Goal: Task Accomplishment & Management: Complete application form

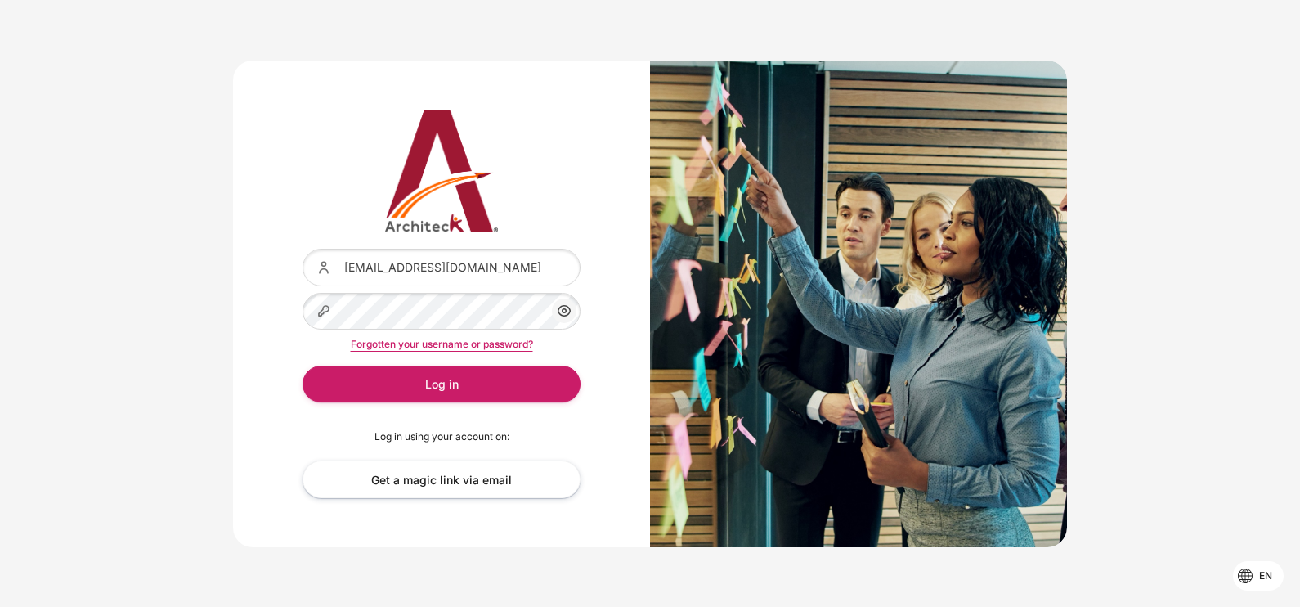
click at [450, 380] on button "Log in" at bounding box center [442, 384] width 278 height 37
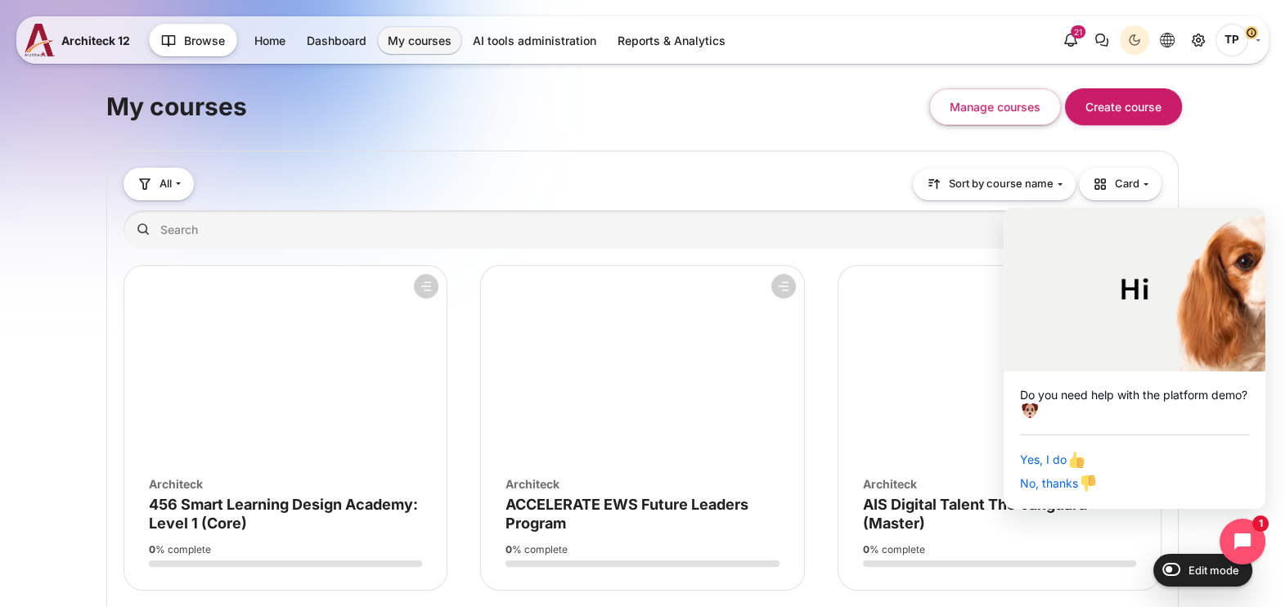
click at [661, 127] on div "My courses Manage courses Create course" at bounding box center [642, 107] width 1072 height 70
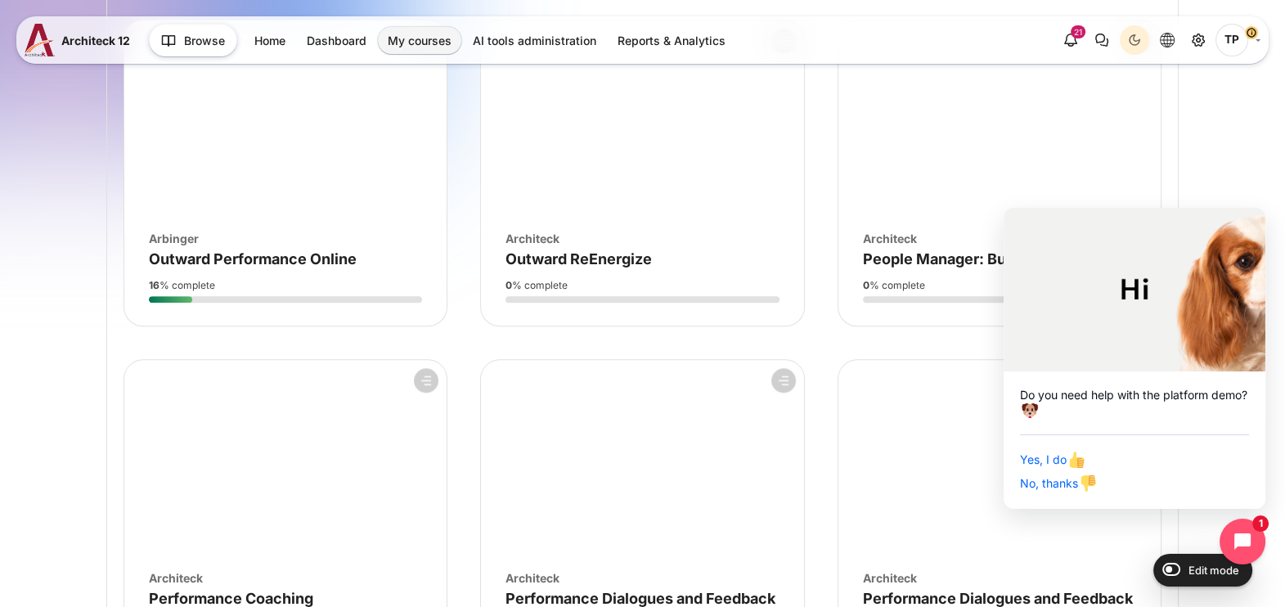
scroll to position [2351, 0]
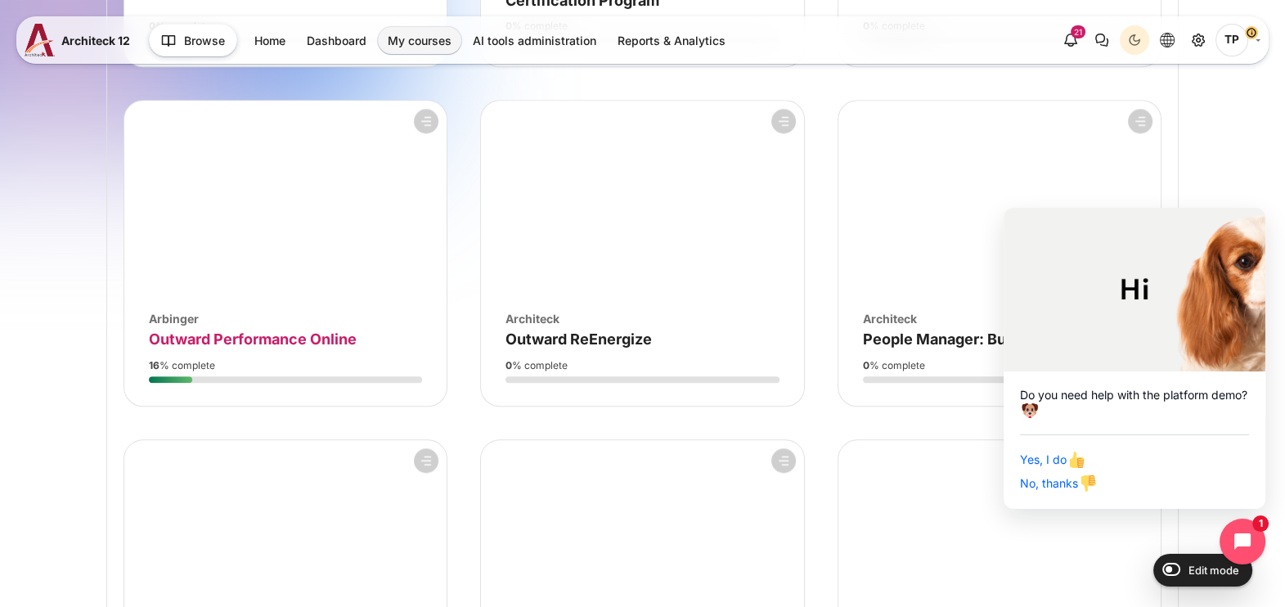
click at [271, 348] on span "Outward Performance Online" at bounding box center [253, 338] width 208 height 17
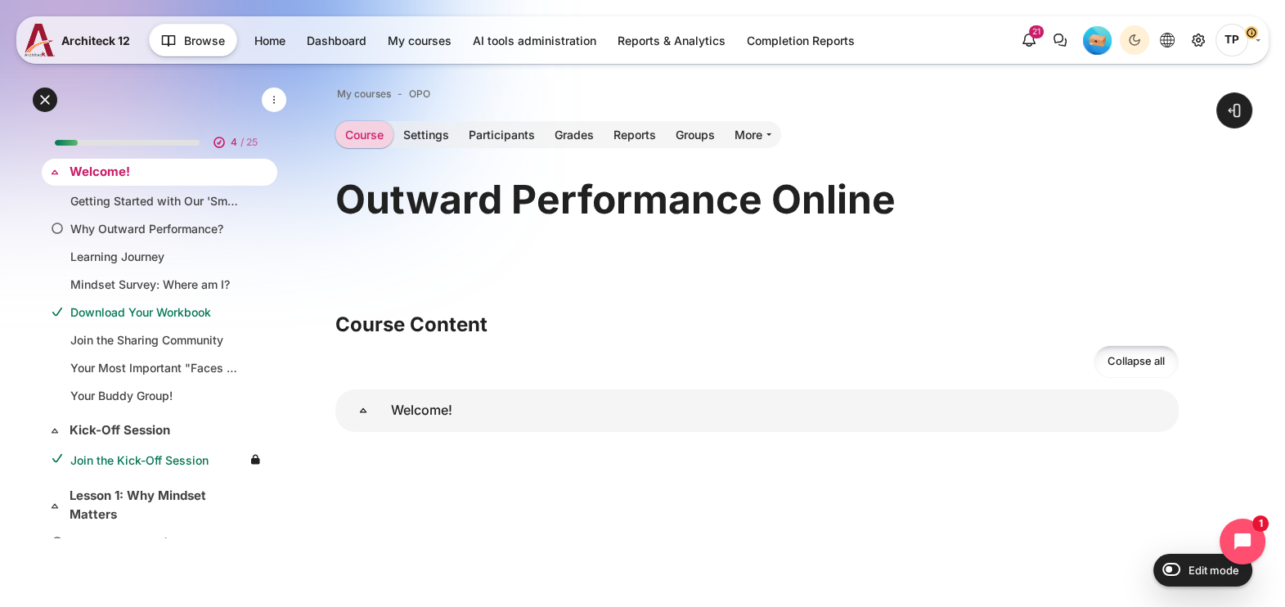
click at [110, 176] on link "Welcome!" at bounding box center [158, 172] width 177 height 19
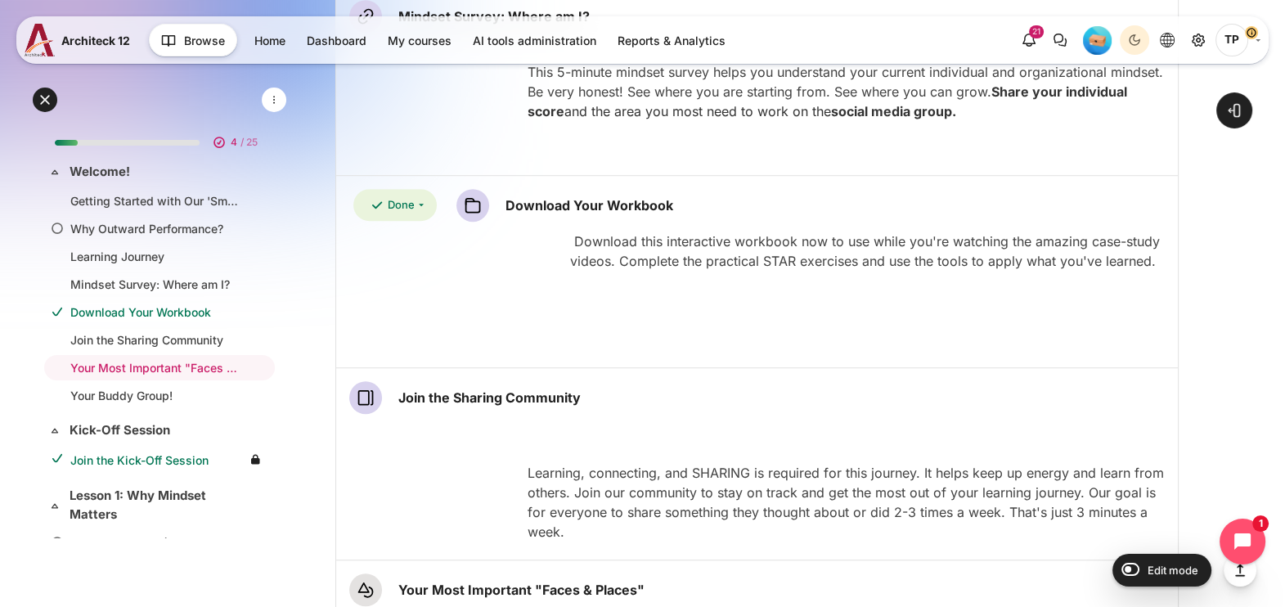
scroll to position [1615, 0]
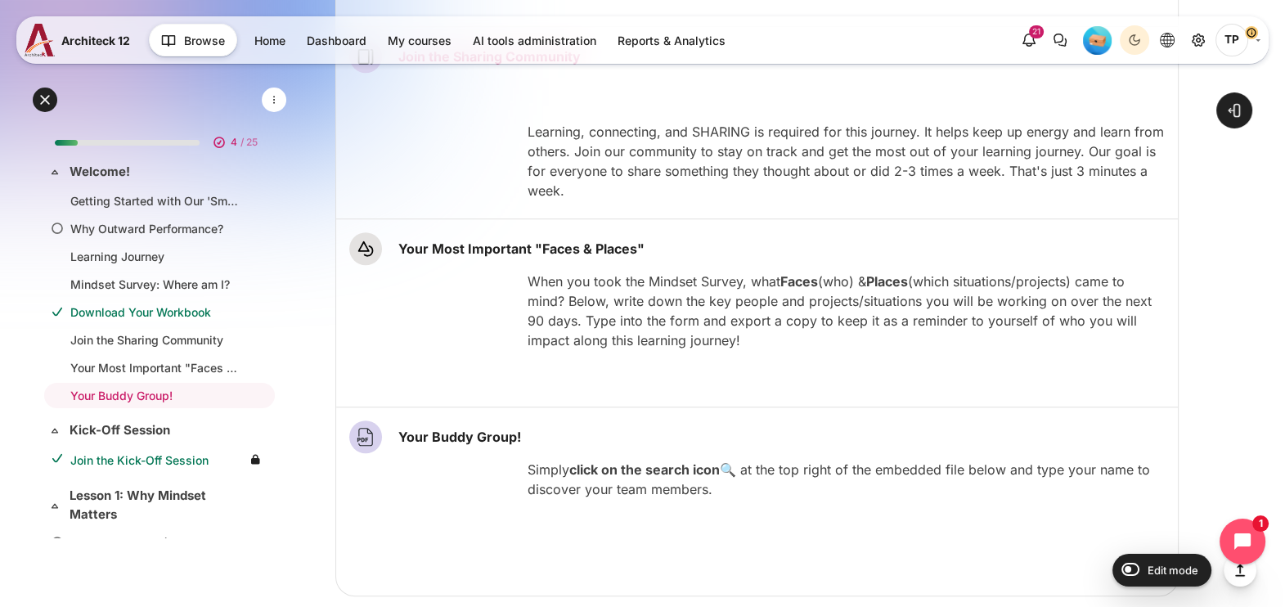
click at [476, 65] on link "Join the Sharing Community Page" at bounding box center [489, 56] width 182 height 16
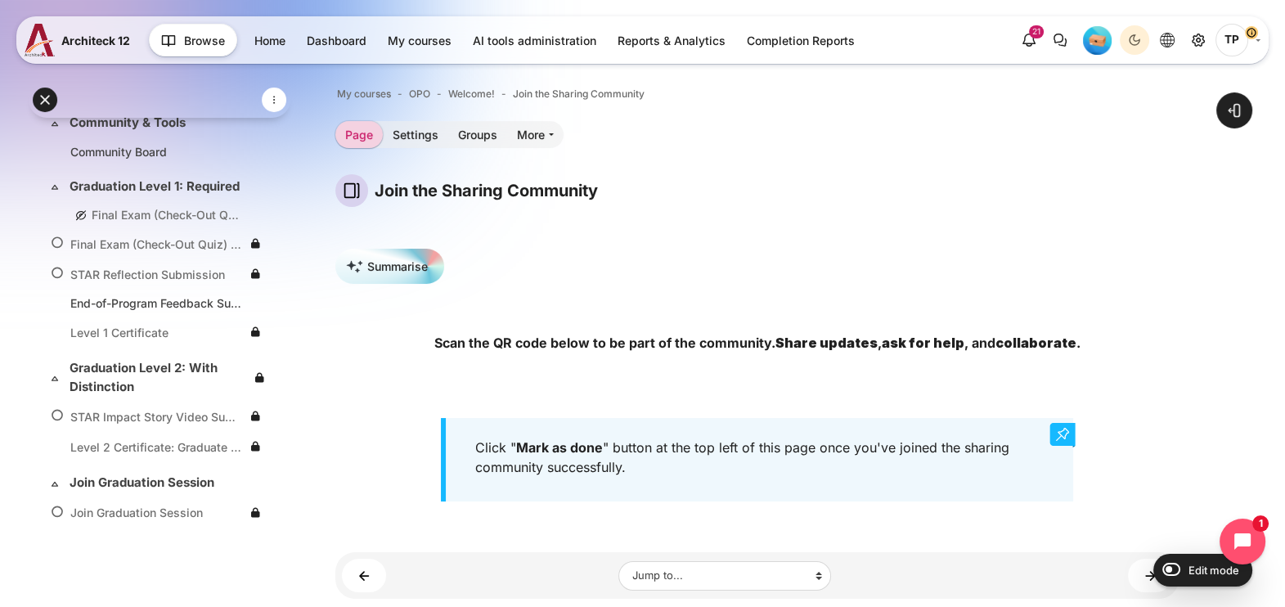
scroll to position [2462, 0]
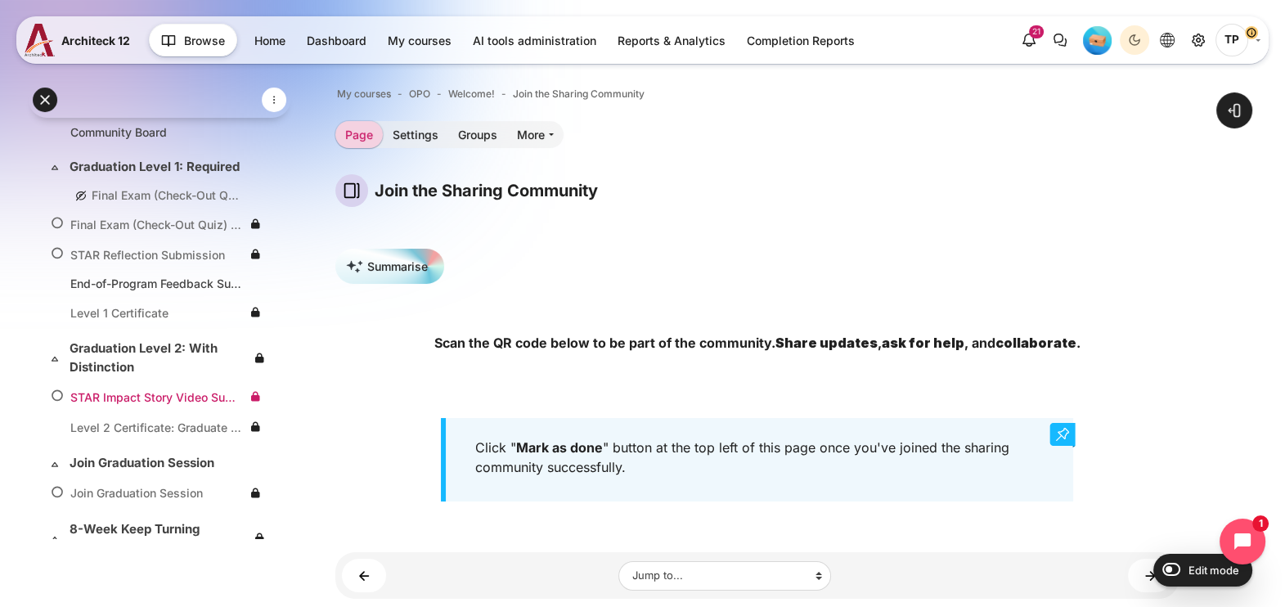
click at [131, 405] on link "STAR Impact Story Video Submission" at bounding box center [156, 396] width 172 height 17
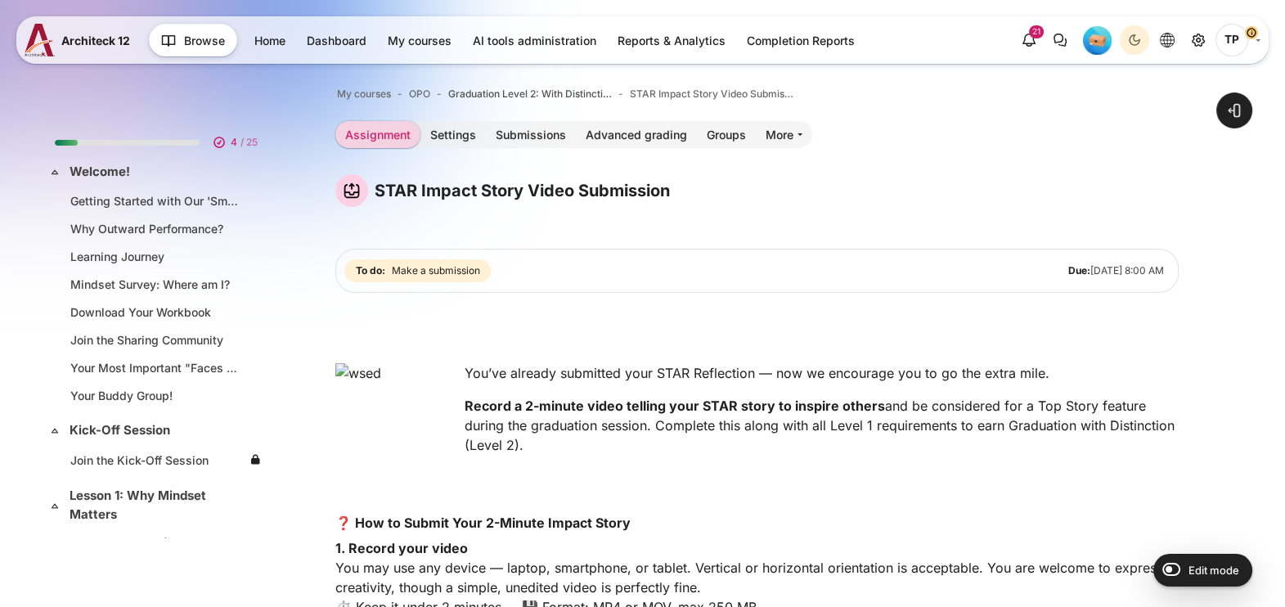
scroll to position [2541, 0]
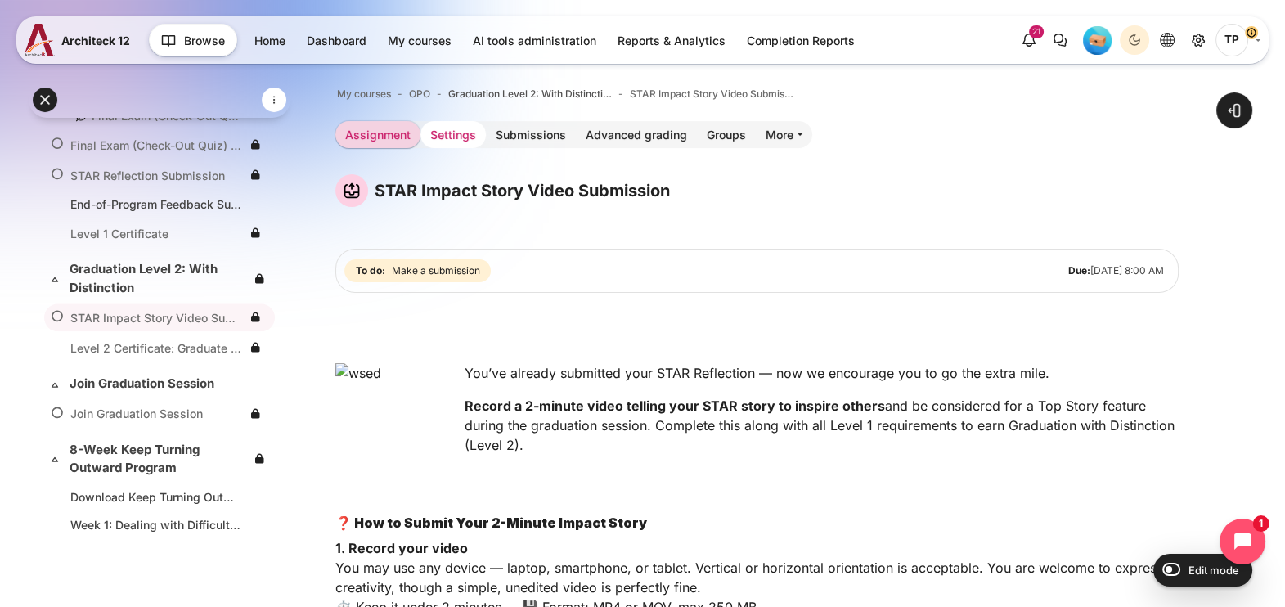
click at [446, 126] on link "Settings" at bounding box center [452, 134] width 65 height 27
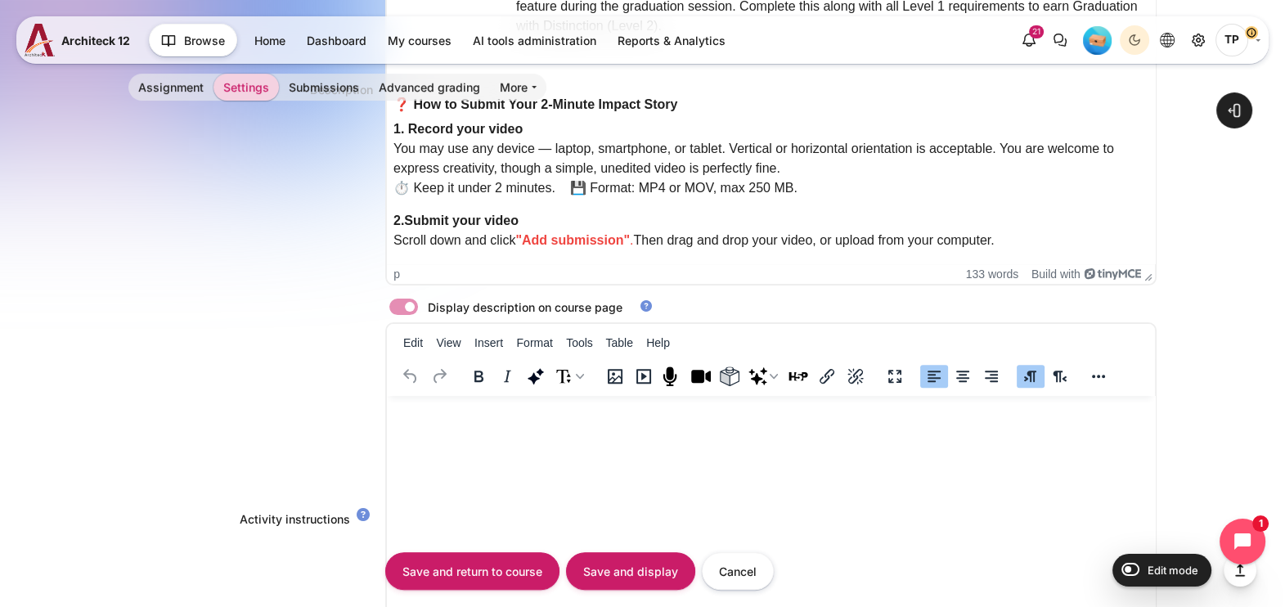
scroll to position [920, 0]
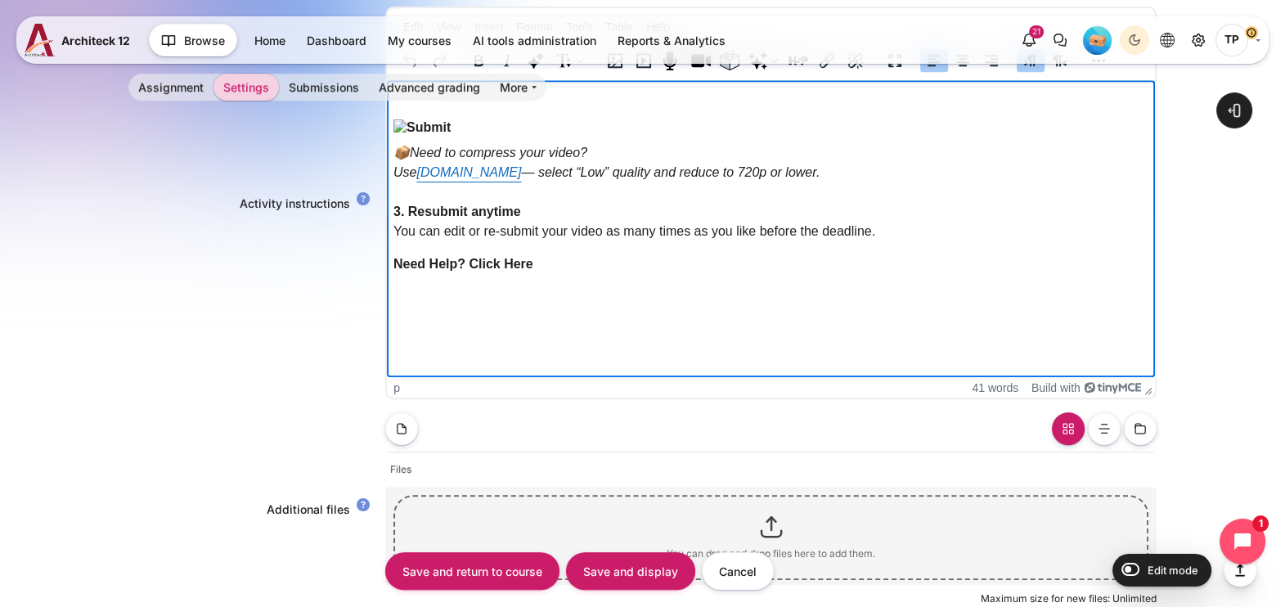
click at [445, 137] on img "Rich text area. Press ALT-0 for help." at bounding box center [421, 127] width 57 height 17
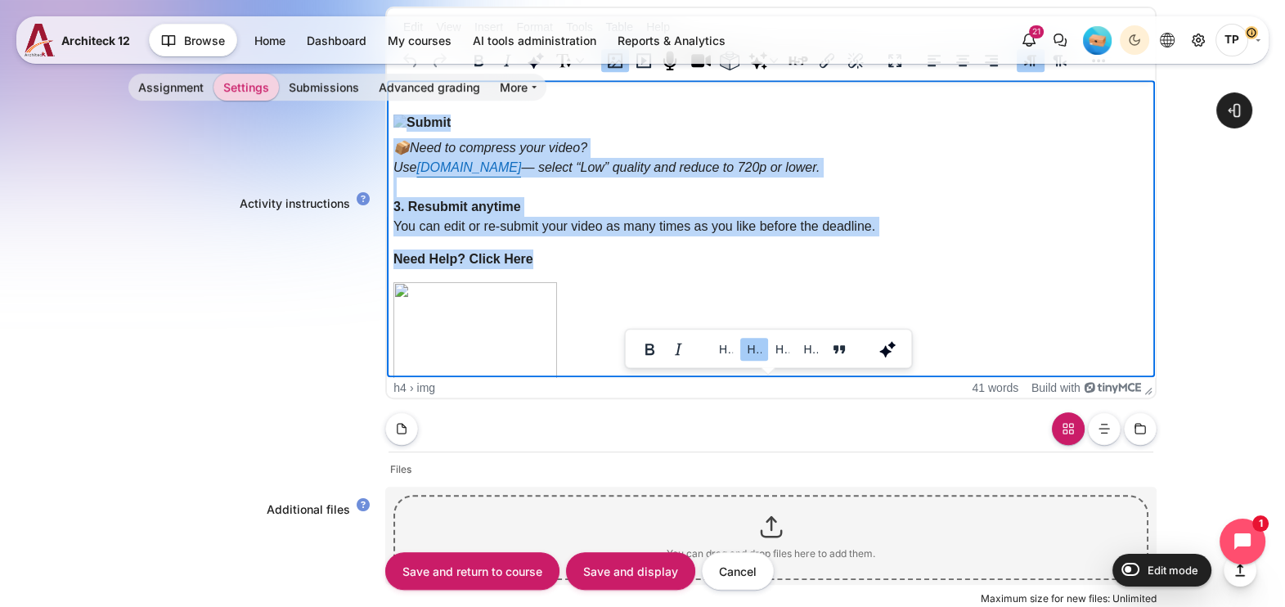
scroll to position [4, 0]
drag, startPoint x: 624, startPoint y: 325, endPoint x: 472, endPoint y: 196, distance: 199.0
click at [472, 196] on body "📦 Need to compress your video? Use VEED.IO — select “Low” quality and reduce to…" at bounding box center [770, 328] width 755 height 491
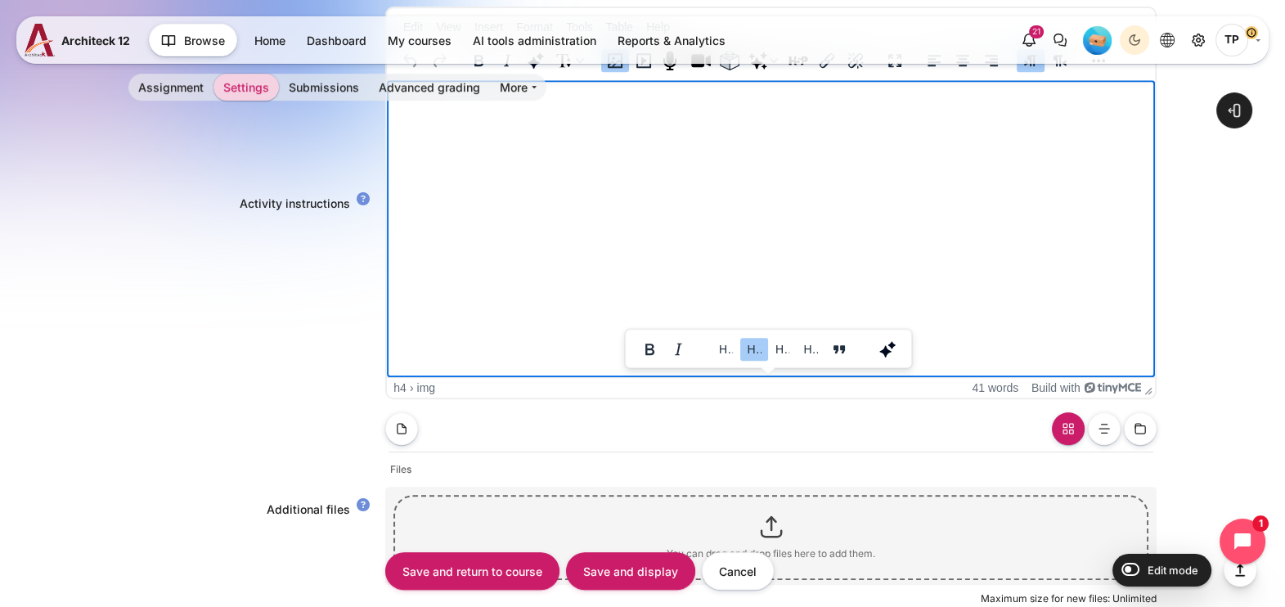
scroll to position [0, 0]
drag, startPoint x: 533, startPoint y: 266, endPoint x: 527, endPoint y: 253, distance: 13.5
click at [527, 237] on html "﻿" at bounding box center [771, 158] width 768 height 157
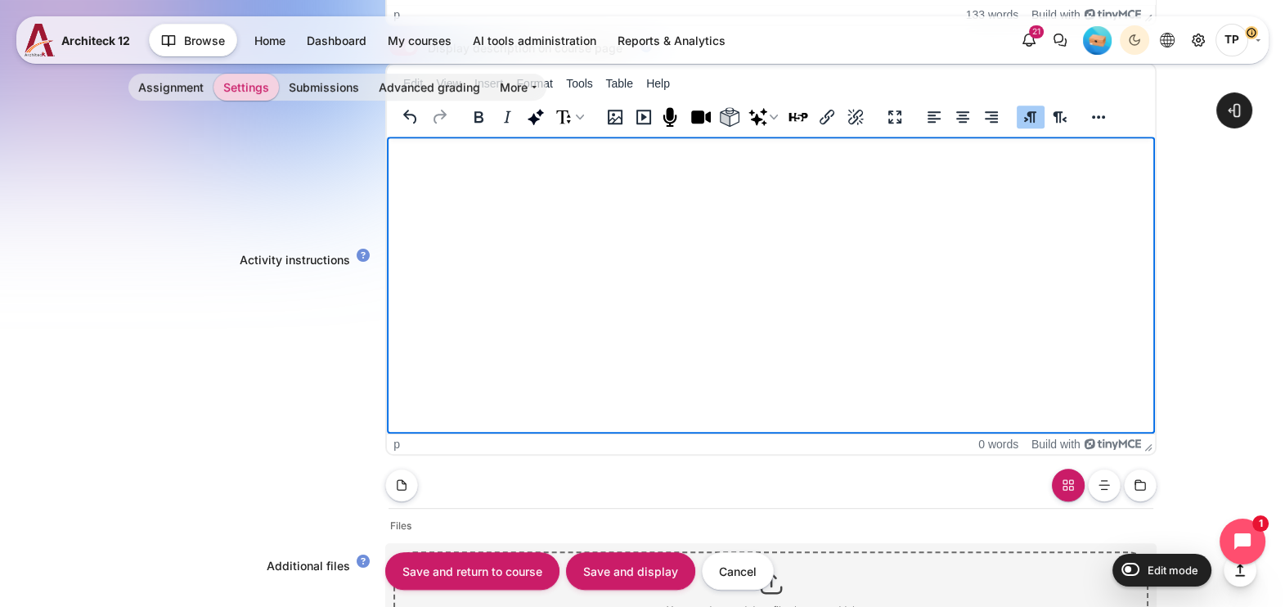
scroll to position [817, 0]
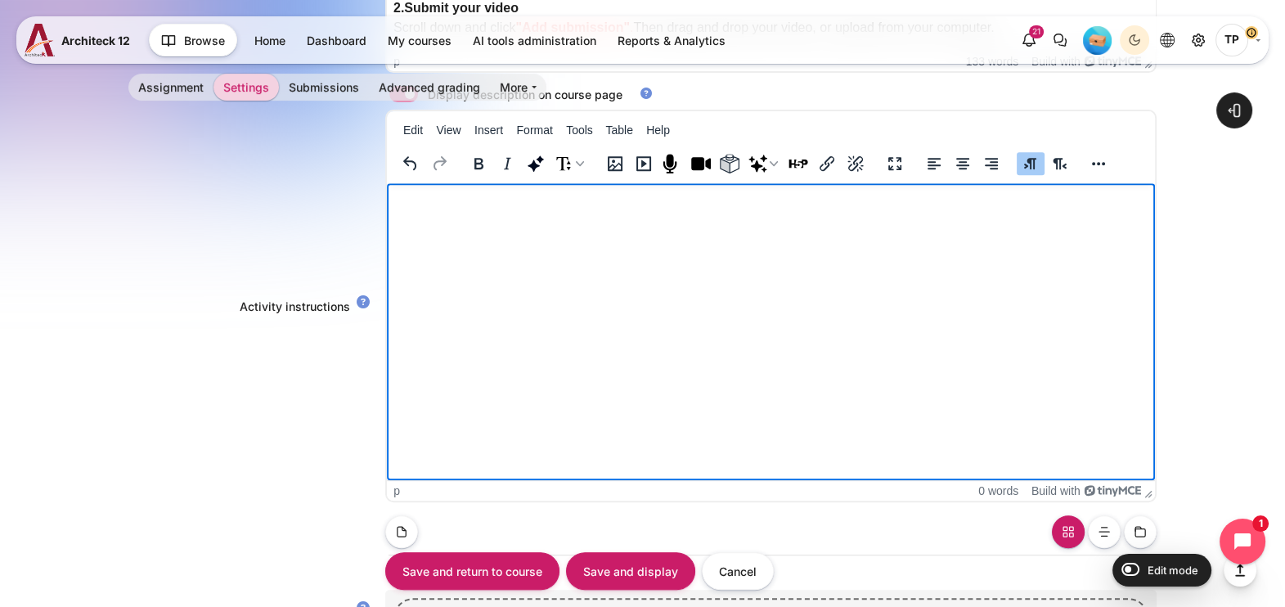
click at [417, 216] on html at bounding box center [771, 199] width 768 height 33
click at [478, 216] on html at bounding box center [771, 199] width 768 height 33
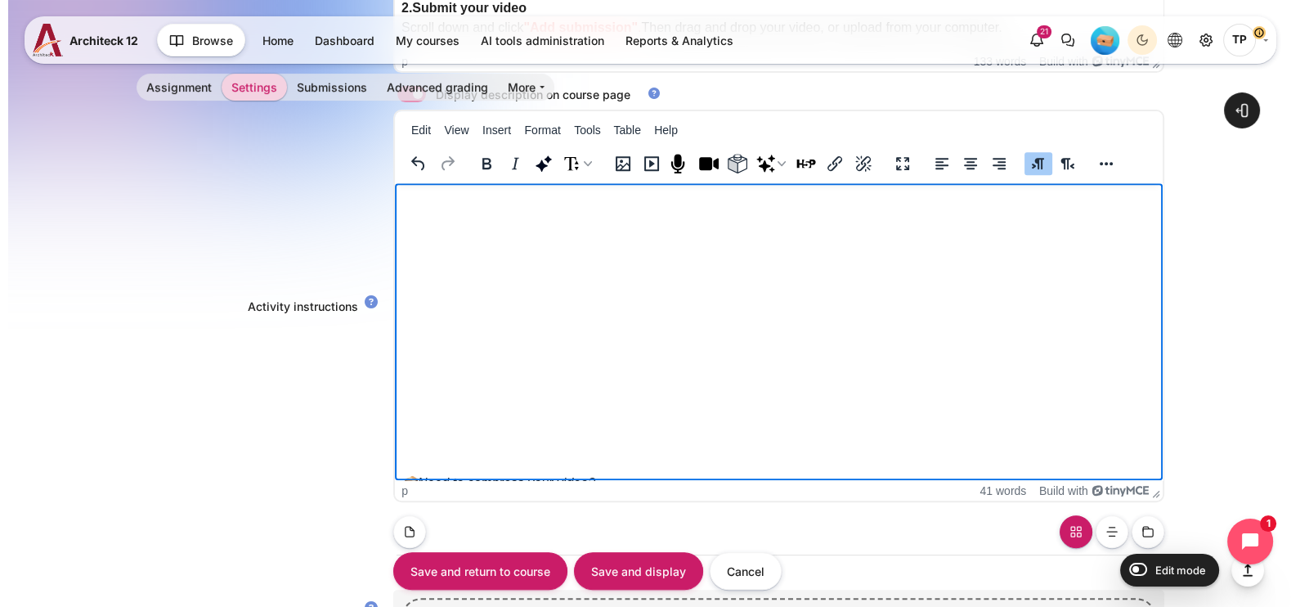
scroll to position [0, 0]
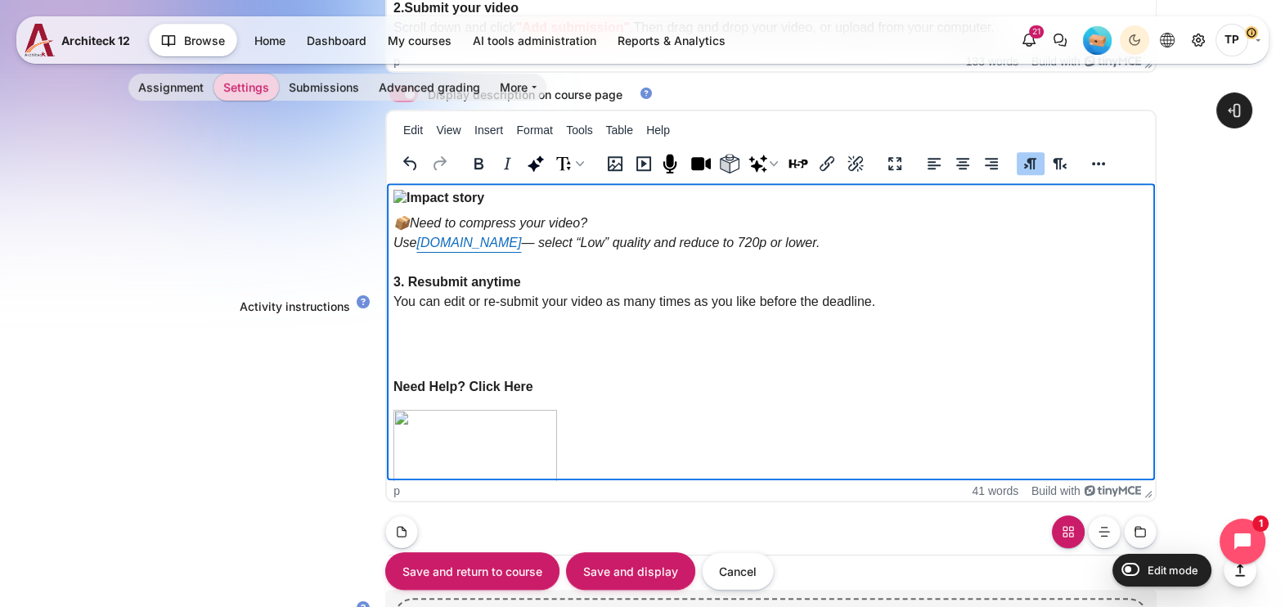
click at [484, 207] on img "Rich text area. Press ALT-0 for help." at bounding box center [438, 198] width 91 height 17
click at [612, 156] on icon "Image" at bounding box center [615, 164] width 20 height 20
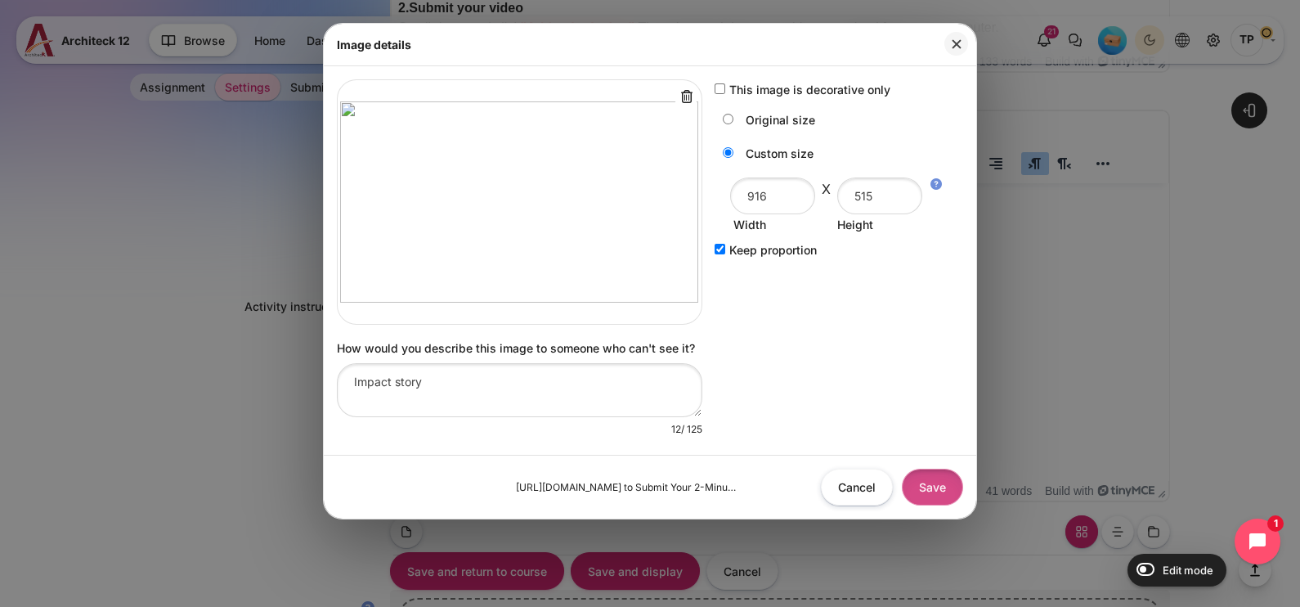
click at [931, 474] on button "Save" at bounding box center [932, 487] width 61 height 37
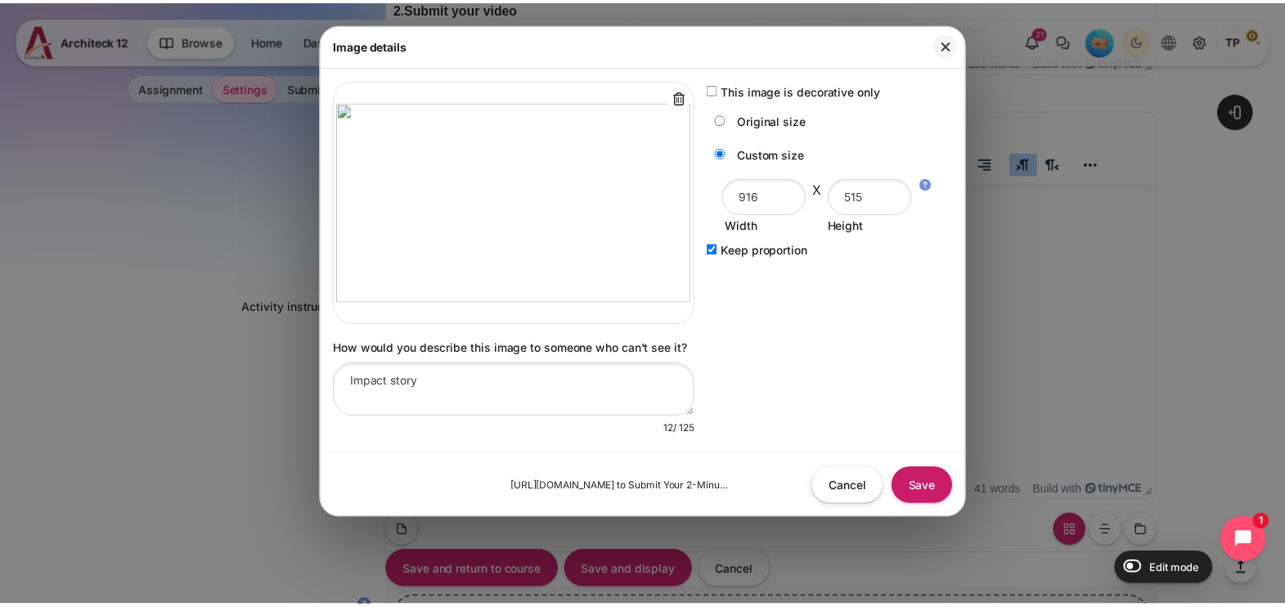
scroll to position [7, 0]
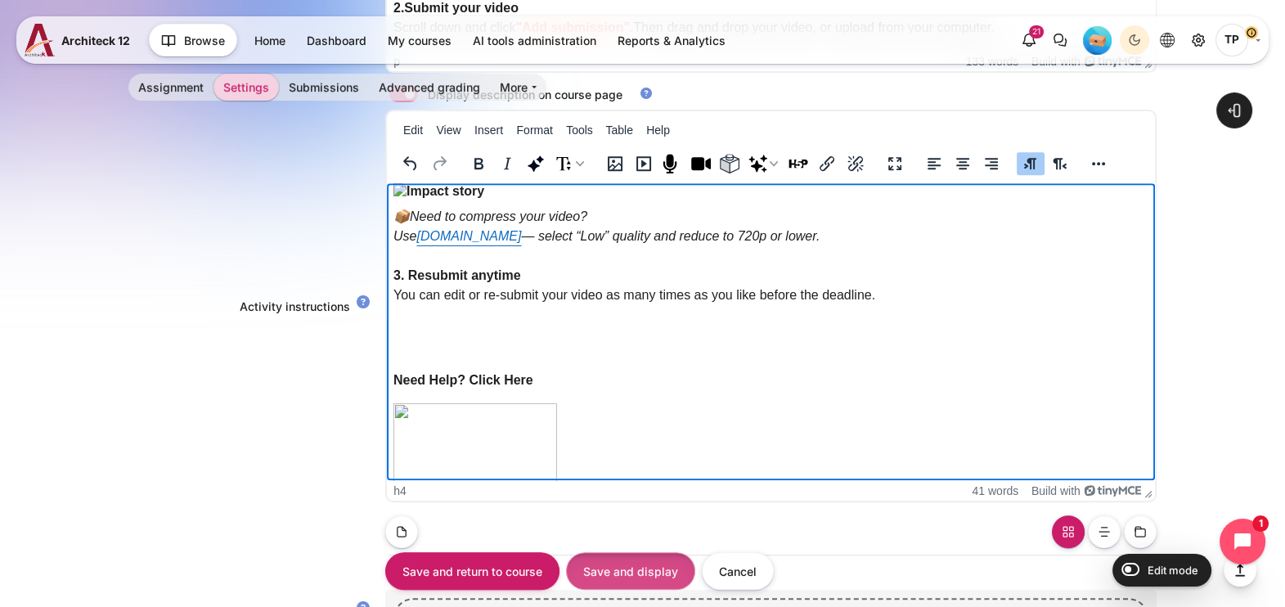
click at [642, 566] on input "Save and display" at bounding box center [630, 570] width 129 height 37
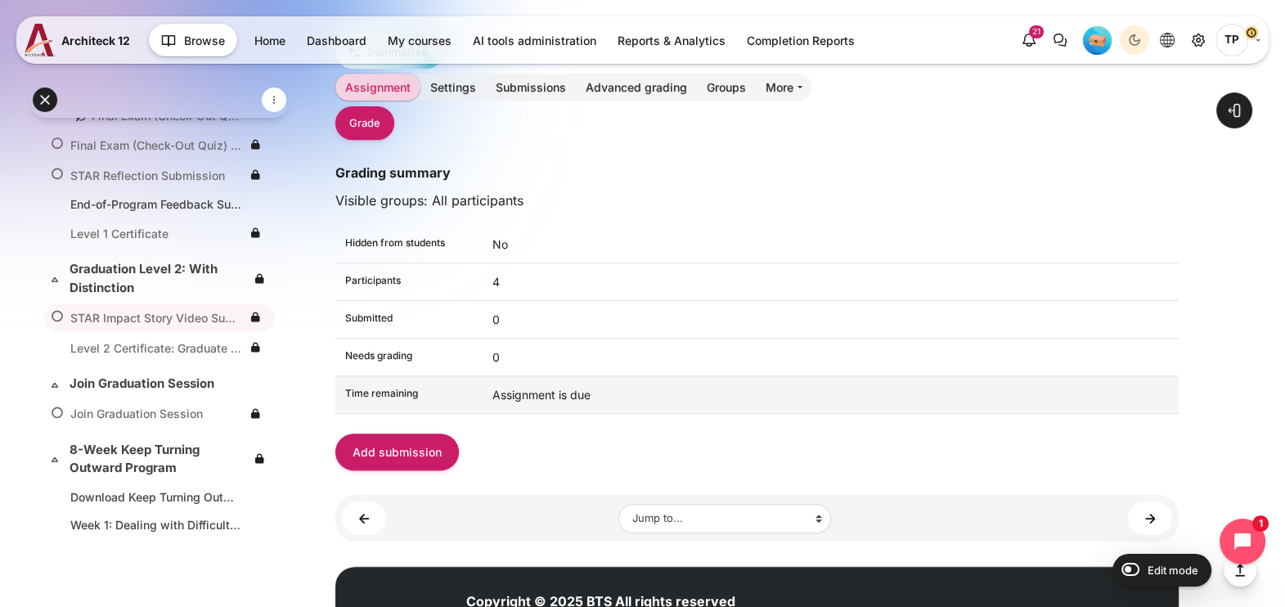
scroll to position [653, 0]
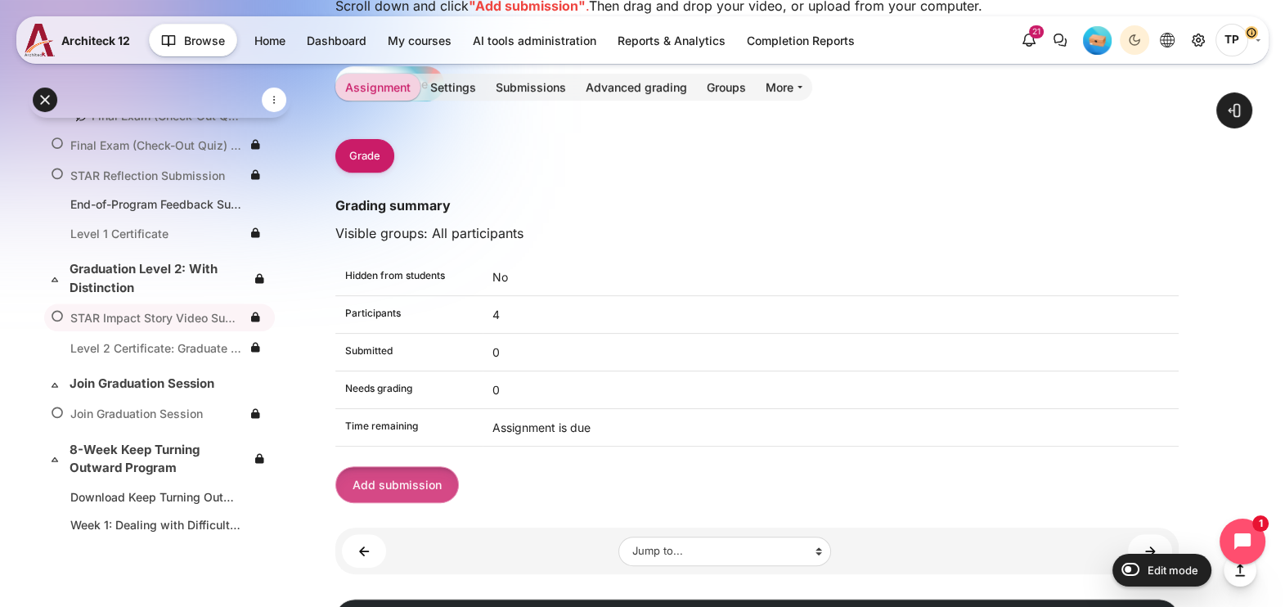
click at [396, 485] on button "Add submission" at bounding box center [396, 484] width 123 height 37
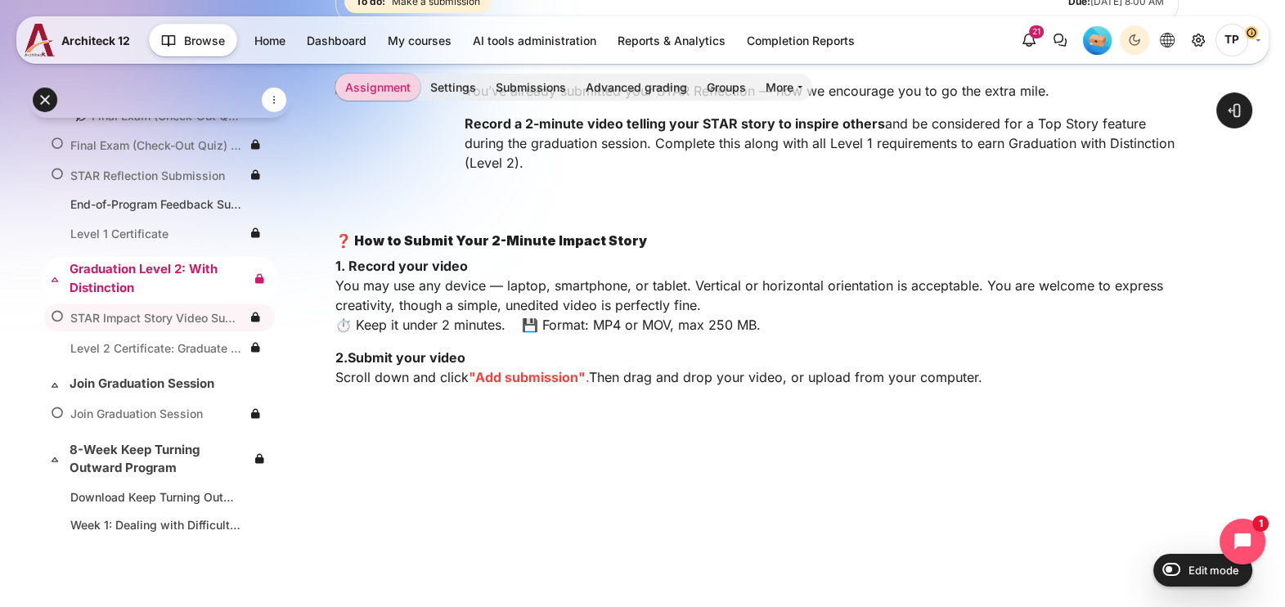
scroll to position [101, 0]
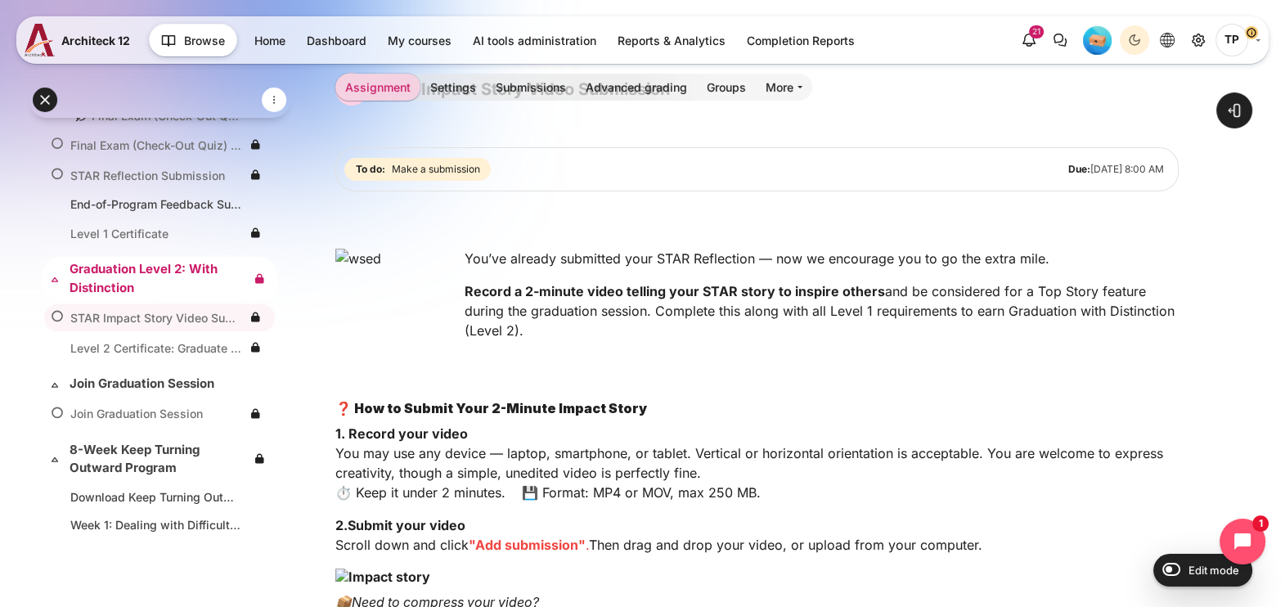
click at [164, 287] on link "Graduation Level 2: With Distinction" at bounding box center [158, 278] width 177 height 37
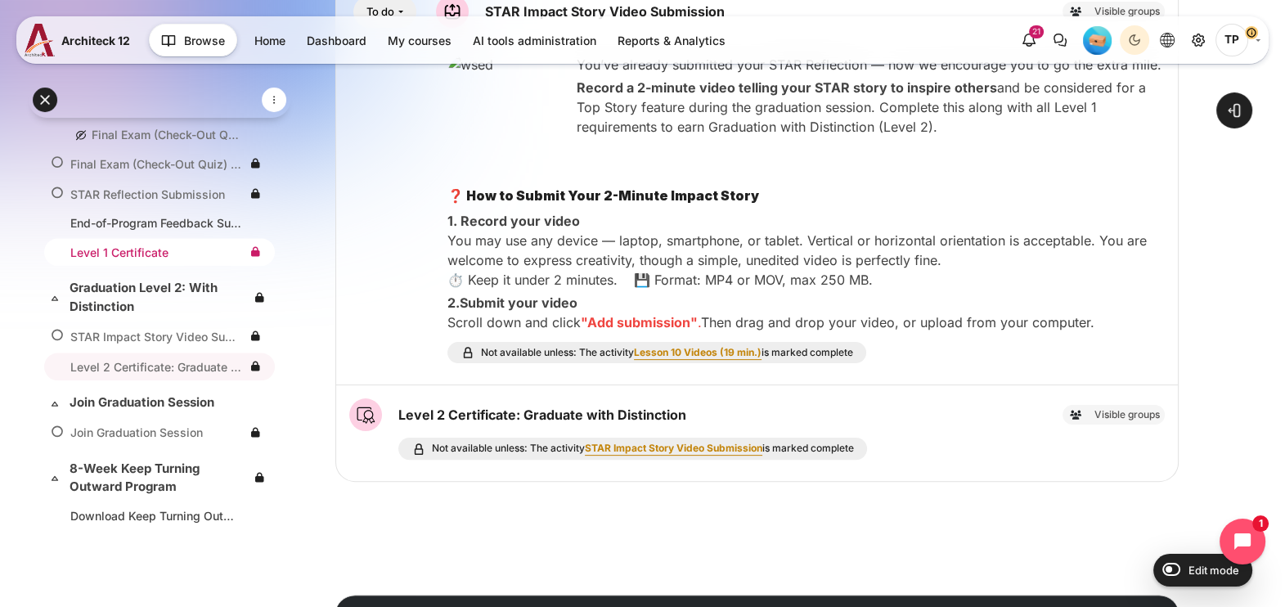
scroll to position [2420, 0]
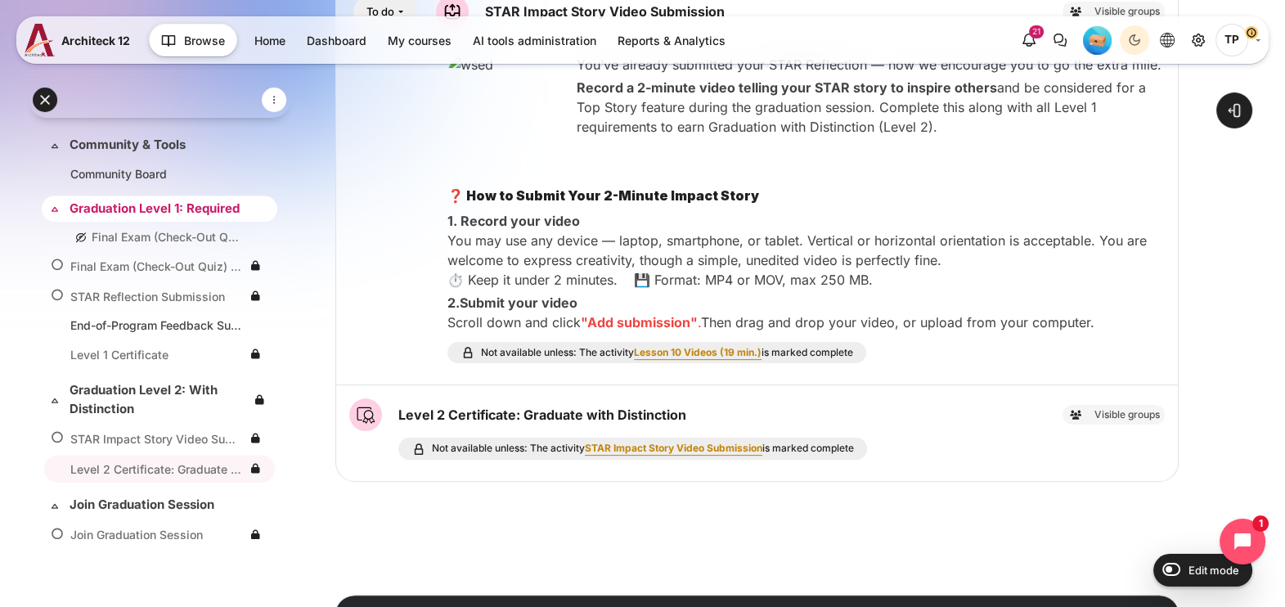
click at [112, 200] on link "Graduation Level 1: Required" at bounding box center [158, 209] width 177 height 19
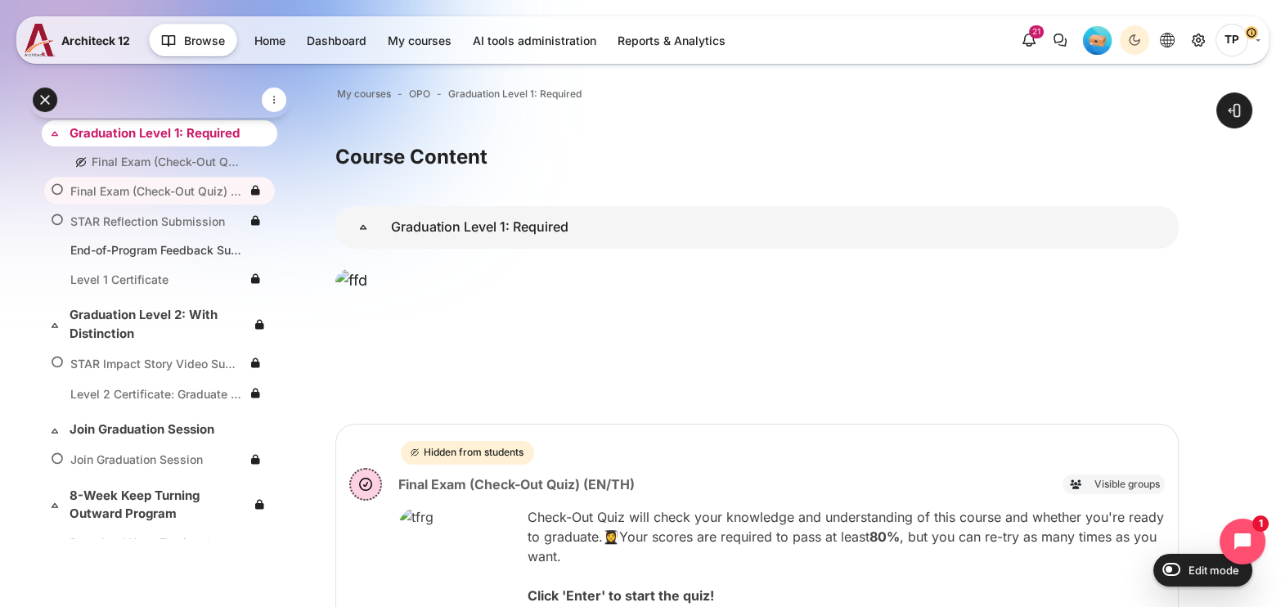
scroll to position [2631, 0]
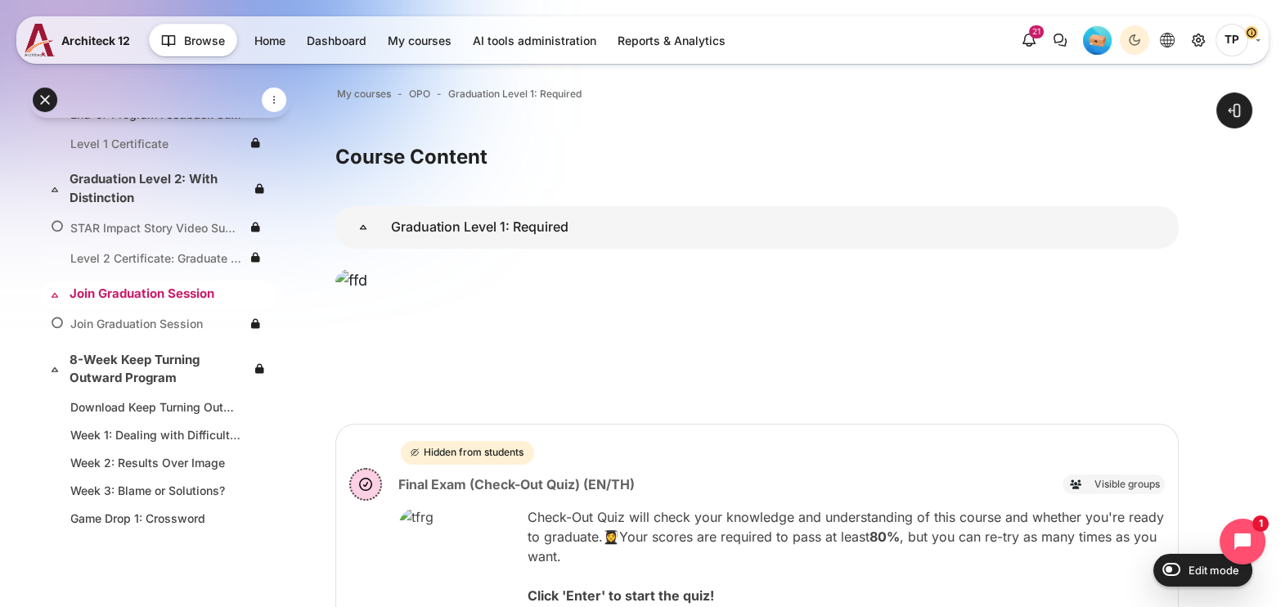
click at [136, 302] on link "Join Graduation Session" at bounding box center [158, 294] width 177 height 19
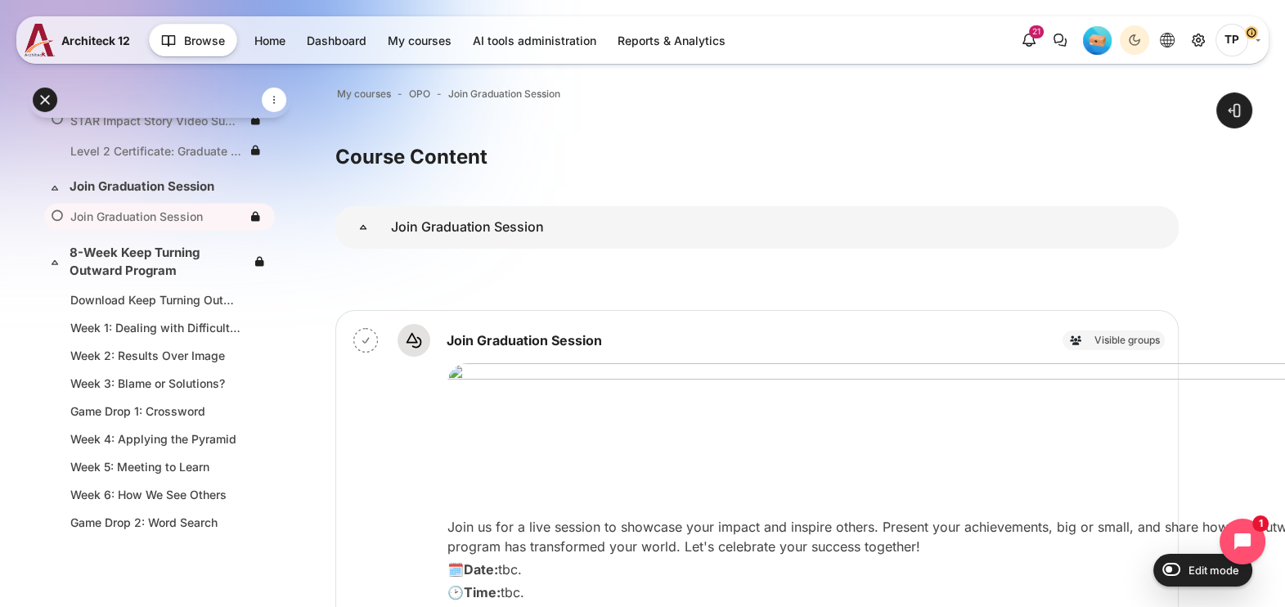
click at [1106, 34] on img "Level #1" at bounding box center [1097, 40] width 29 height 29
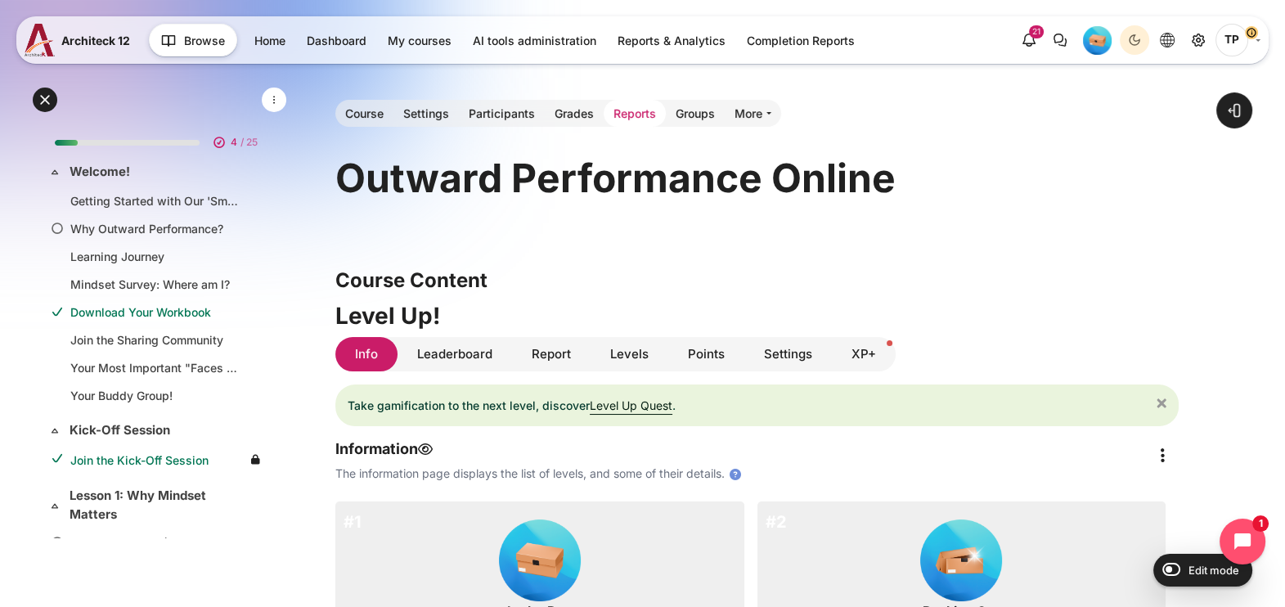
click at [625, 105] on link "Reports" at bounding box center [634, 113] width 62 height 27
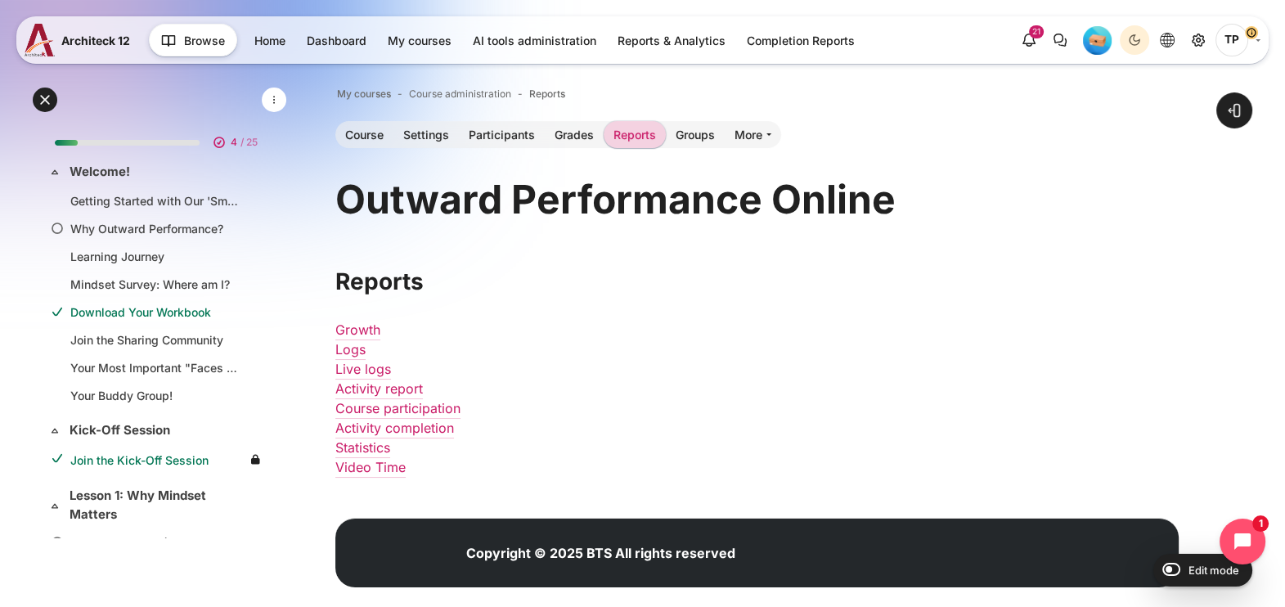
click at [1092, 40] on img "Level #1" at bounding box center [1097, 40] width 29 height 29
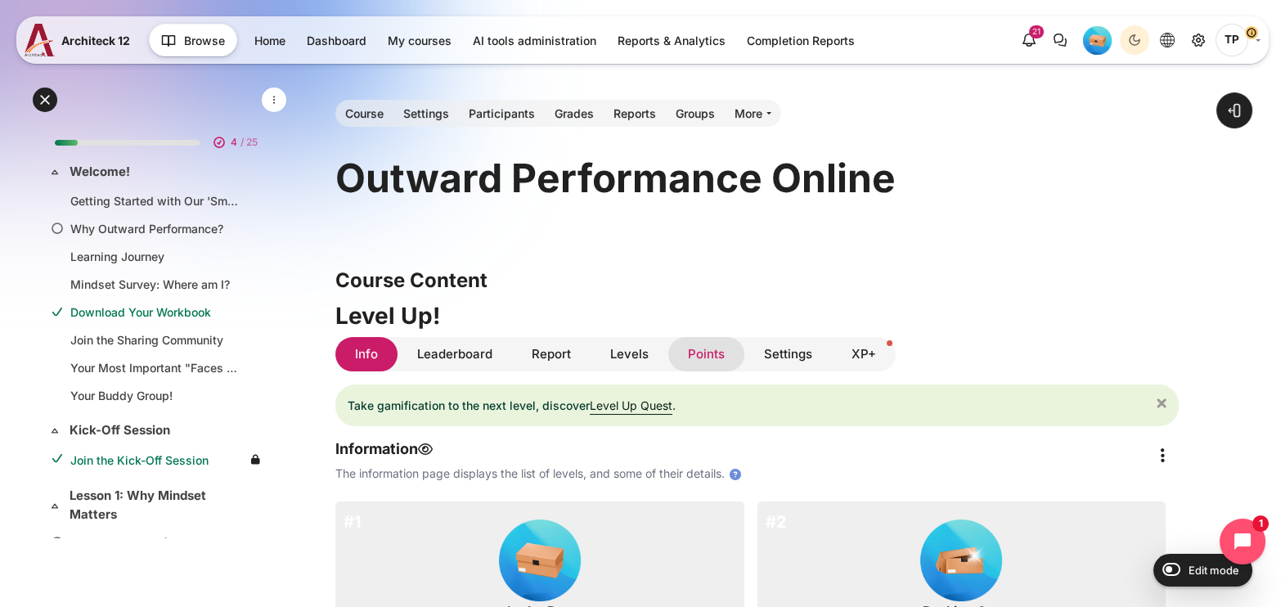
click at [704, 352] on link "Points" at bounding box center [706, 354] width 76 height 35
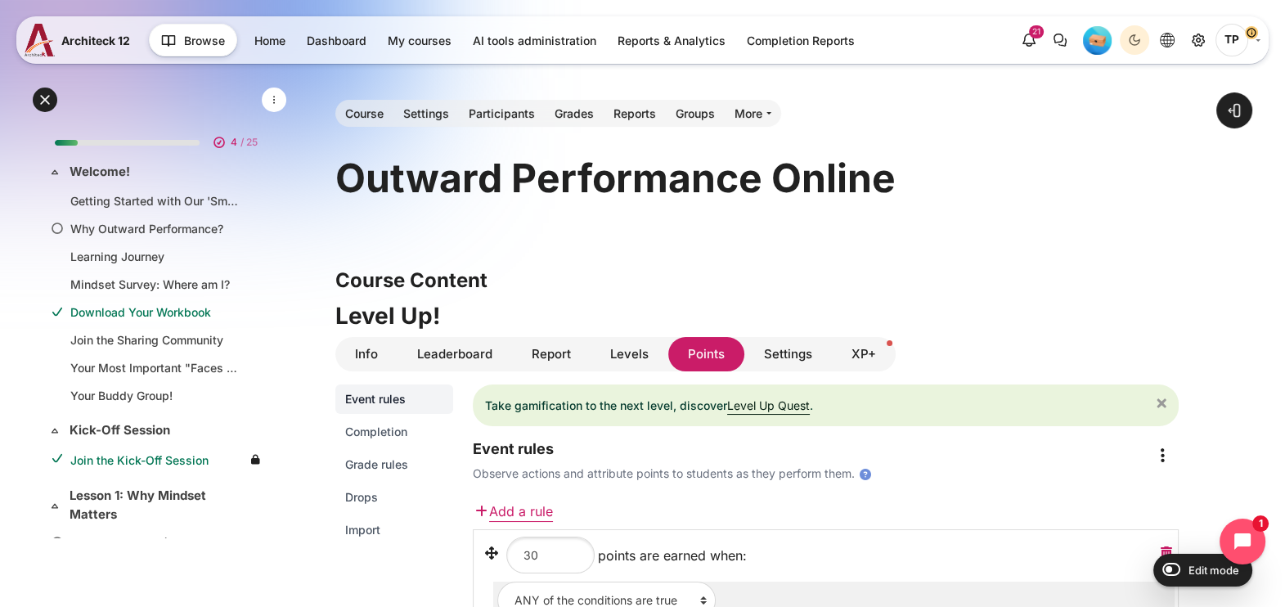
click at [370, 419] on link "Completion" at bounding box center [394, 431] width 118 height 29
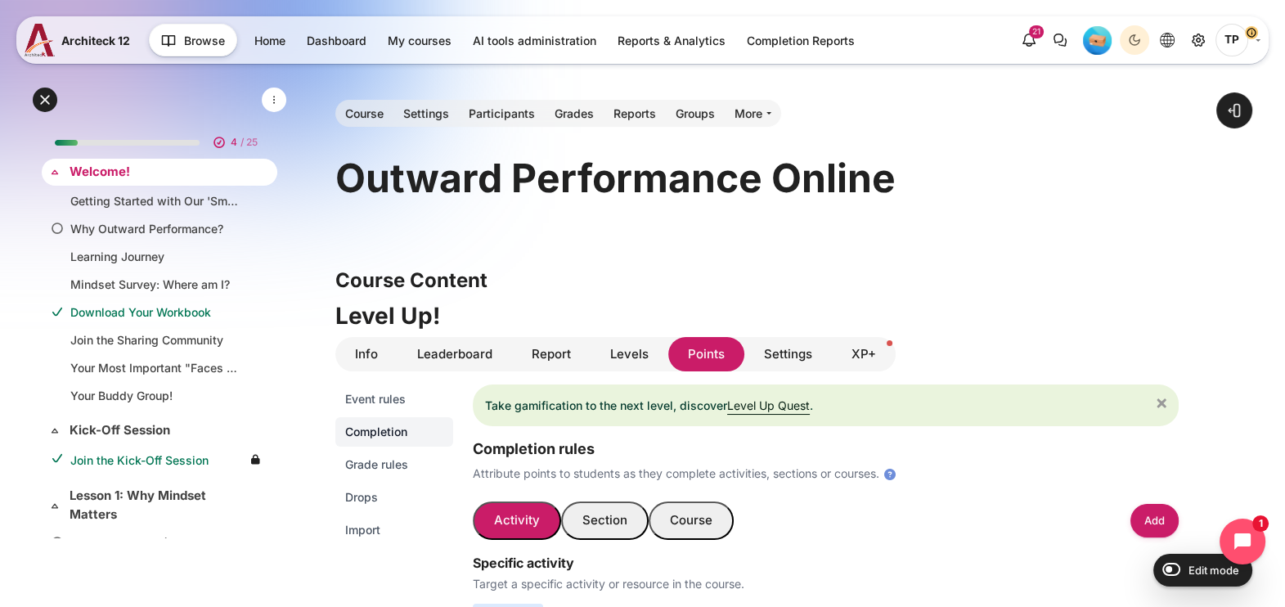
click at [146, 169] on link "Welcome!" at bounding box center [158, 172] width 177 height 19
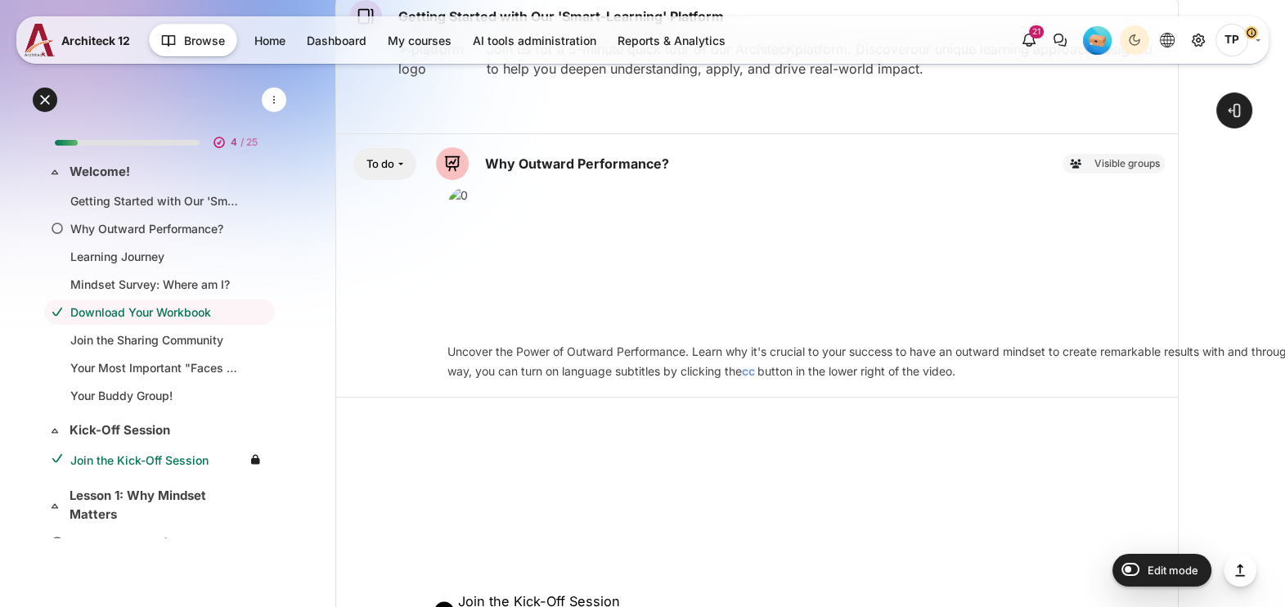
scroll to position [920, 0]
